Goal: Check status: Check status

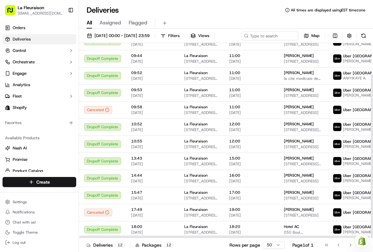
scroll to position [37, 0]
click at [9, 30] on icon at bounding box center [7, 27] width 5 height 5
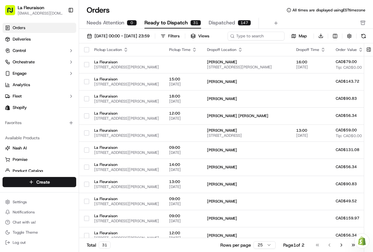
click at [46, 35] on link "Deliveries" at bounding box center [40, 39] width 74 height 10
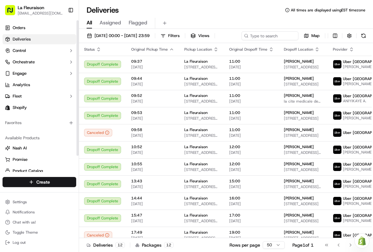
click at [46, 38] on link "Deliveries" at bounding box center [40, 39] width 74 height 10
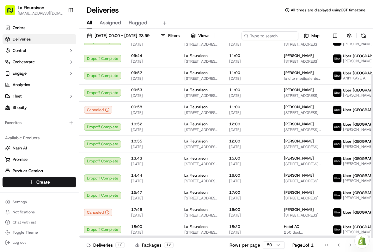
scroll to position [37, 0]
